Goal: Task Accomplishment & Management: Complete application form

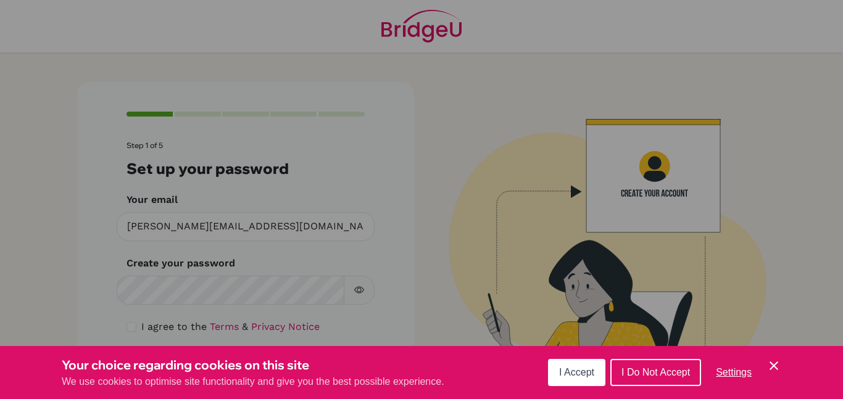
scroll to position [35, 0]
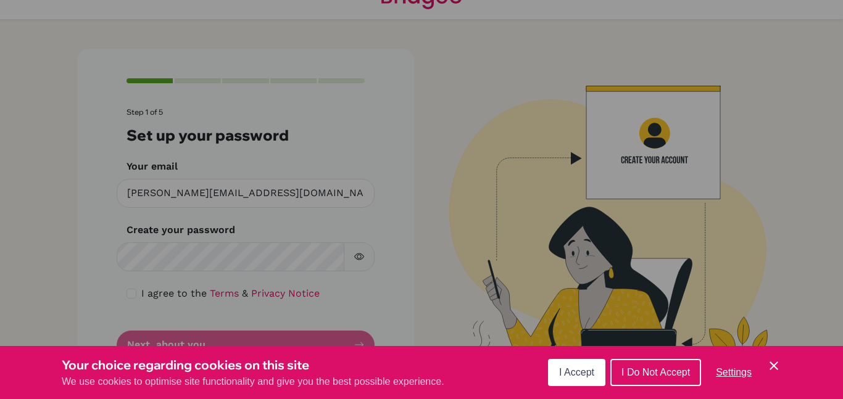
click at [775, 365] on icon "Save and close" at bounding box center [774, 366] width 9 height 9
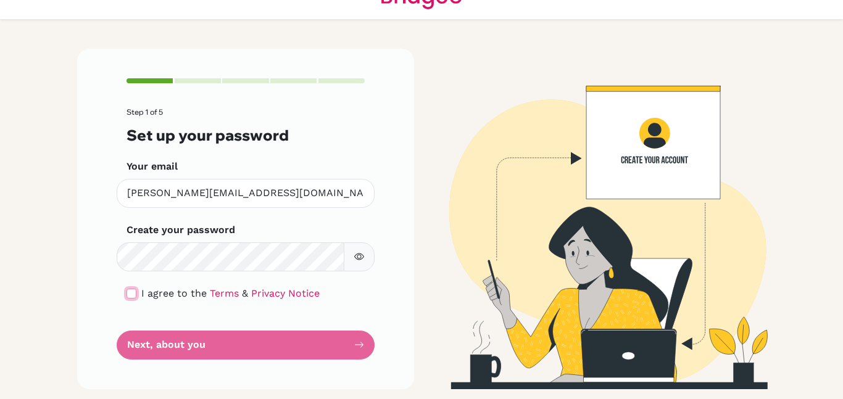
click at [132, 295] on input "checkbox" at bounding box center [132, 294] width 10 height 10
checkbox input "true"
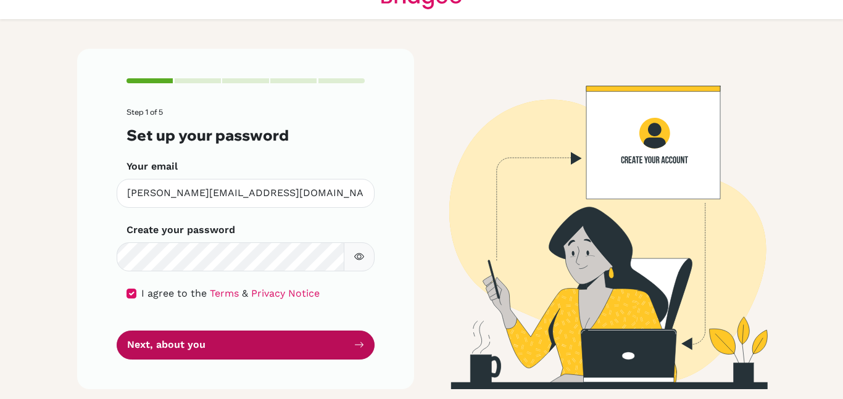
click at [161, 332] on button "Next, about you" at bounding box center [246, 345] width 258 height 29
click at [225, 344] on button "Next, about you" at bounding box center [246, 345] width 258 height 29
click at [357, 342] on icon "submit" at bounding box center [359, 345] width 10 height 10
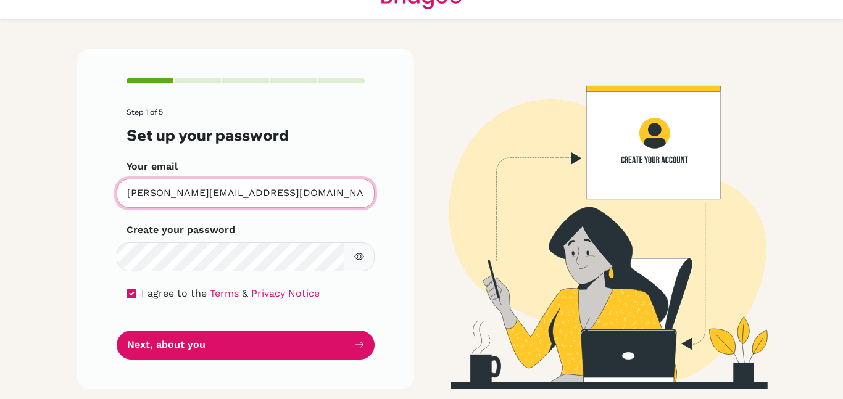
click at [298, 193] on input "[PERSON_NAME][EMAIL_ADDRESS][DOMAIN_NAME]" at bounding box center [246, 193] width 258 height 29
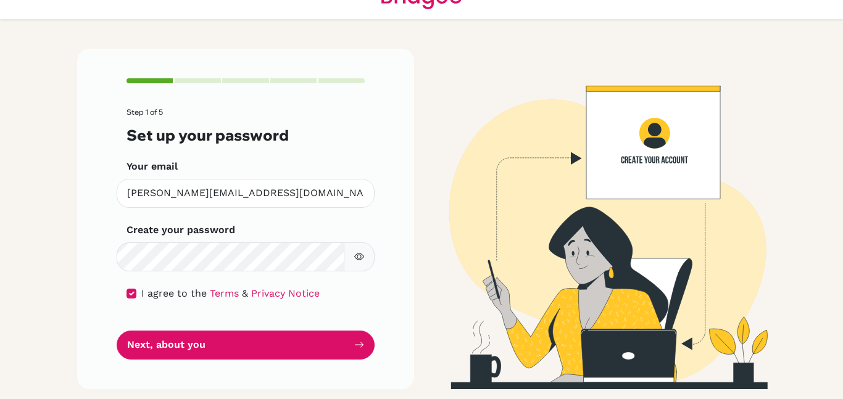
click at [412, 183] on div "Step 1 of 5 Set up your password Your email [EMAIL_ADDRESS][DOMAIN_NAME] Invali…" at bounding box center [245, 219] width 337 height 340
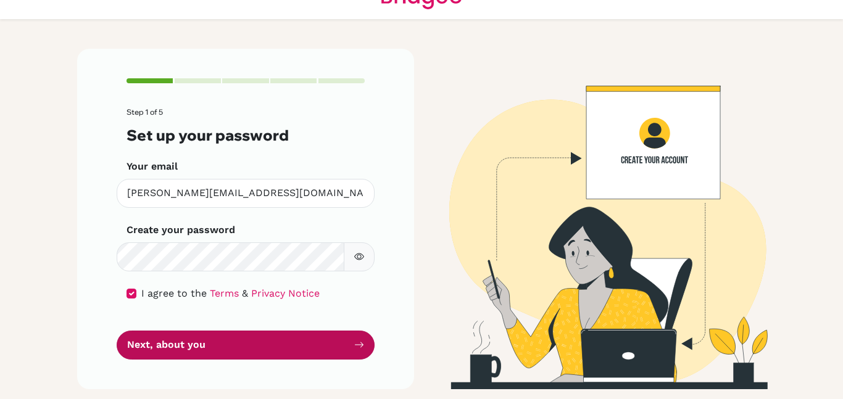
click at [140, 346] on button "Next, about you" at bounding box center [246, 345] width 258 height 29
click at [364, 343] on button "Next, about you" at bounding box center [246, 345] width 258 height 29
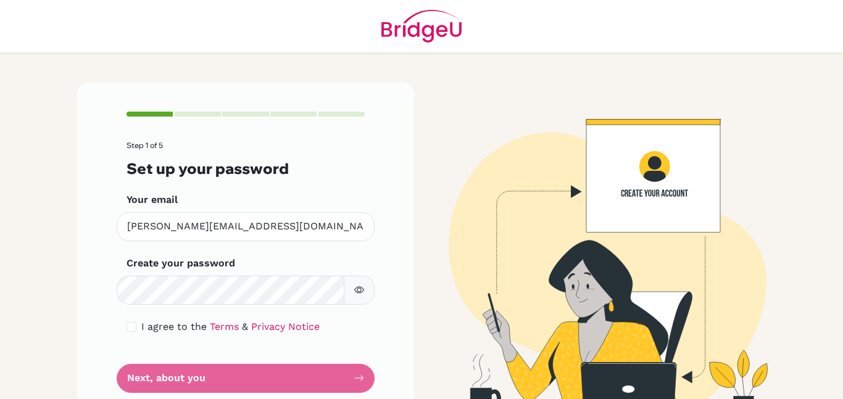
scroll to position [35, 0]
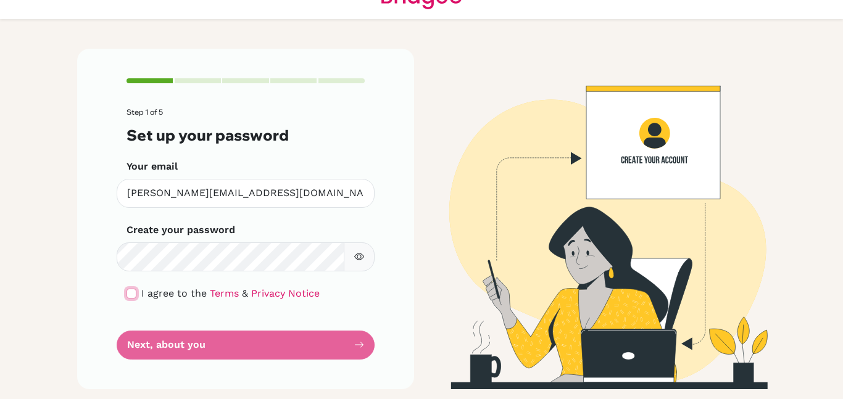
click at [130, 295] on input "checkbox" at bounding box center [132, 294] width 10 height 10
checkbox input "true"
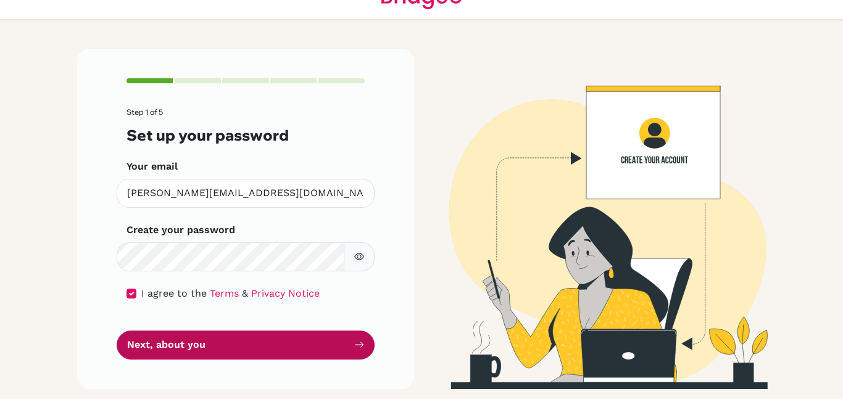
click at [225, 340] on button "Next, about you" at bounding box center [246, 345] width 258 height 29
